Goal: Obtain resource: Obtain resource

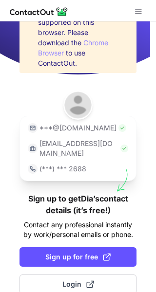
scroll to position [45, 0]
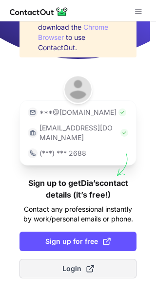
click at [69, 264] on span "Login" at bounding box center [78, 269] width 32 height 10
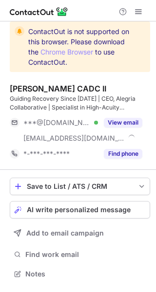
scroll to position [267, 156]
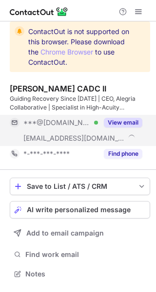
click at [128, 120] on button "View email" at bounding box center [123, 123] width 38 height 10
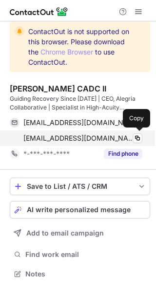
click at [84, 139] on span "[EMAIL_ADDRESS][DOMAIN_NAME]" at bounding box center [78, 138] width 111 height 9
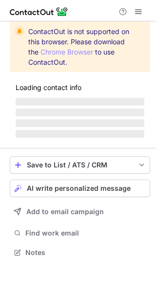
scroll to position [251, 156]
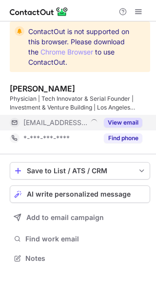
click at [124, 122] on button "View email" at bounding box center [123, 123] width 38 height 10
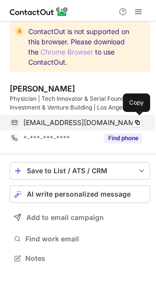
click at [67, 125] on span "violet@synamics.com" at bounding box center [81, 122] width 117 height 9
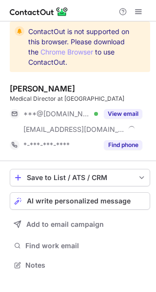
scroll to position [258, 156]
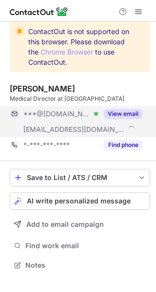
click at [113, 111] on button "View email" at bounding box center [123, 114] width 38 height 10
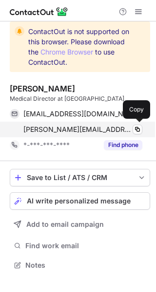
click at [78, 124] on div "[PERSON_NAME][EMAIL_ADDRESS][DOMAIN_NAME] Copy" at bounding box center [76, 130] width 132 height 16
